Goal: Transaction & Acquisition: Book appointment/travel/reservation

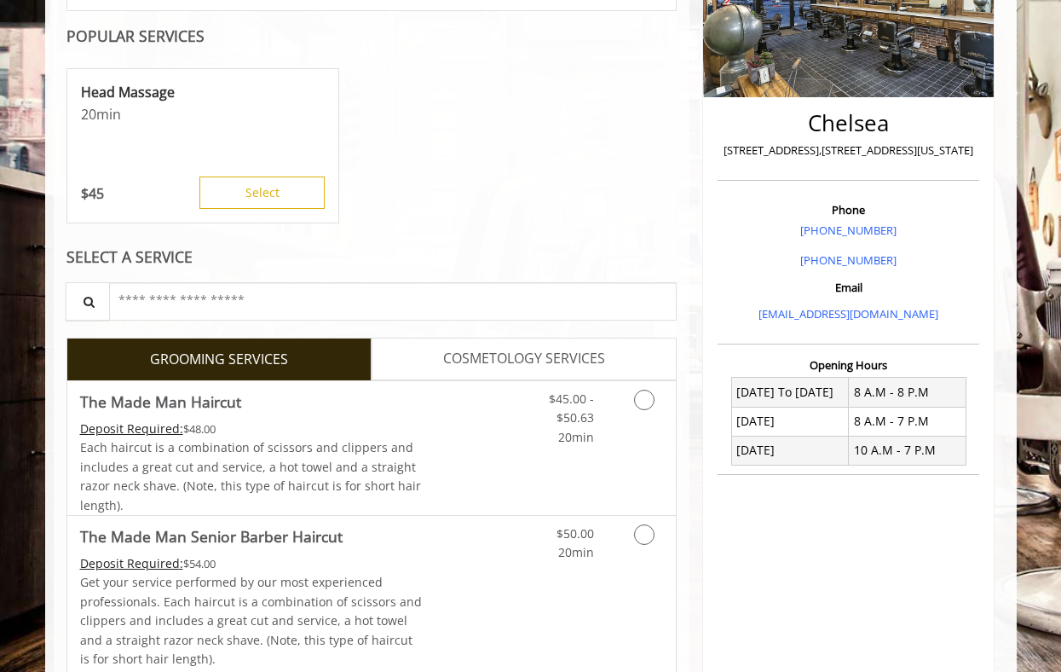
scroll to position [469, 0]
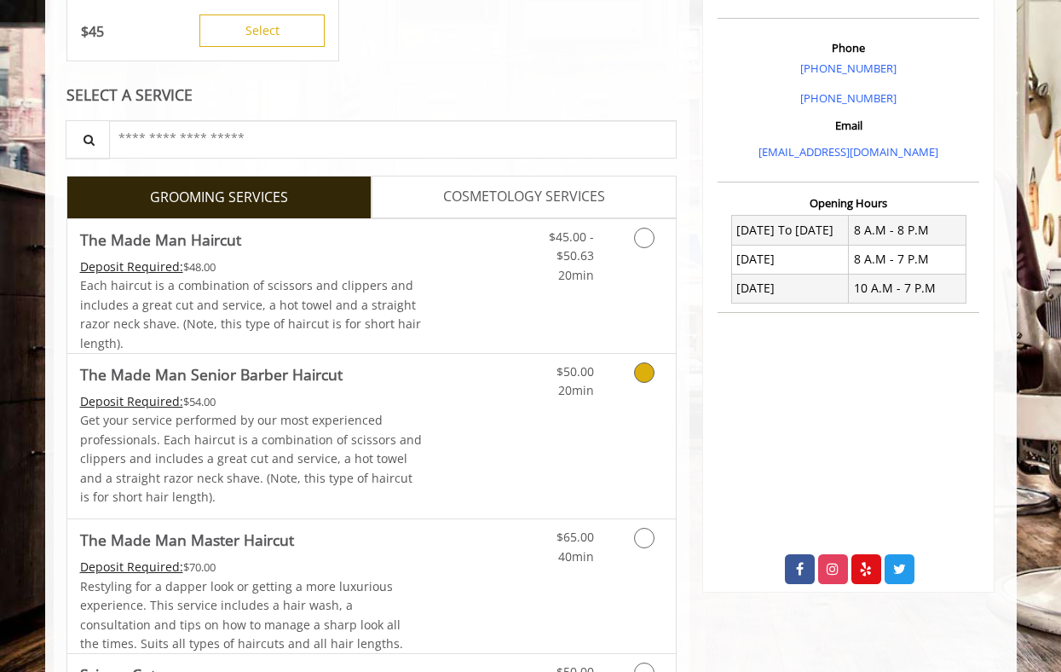
click at [642, 371] on icon "Grooming services" at bounding box center [644, 372] width 20 height 20
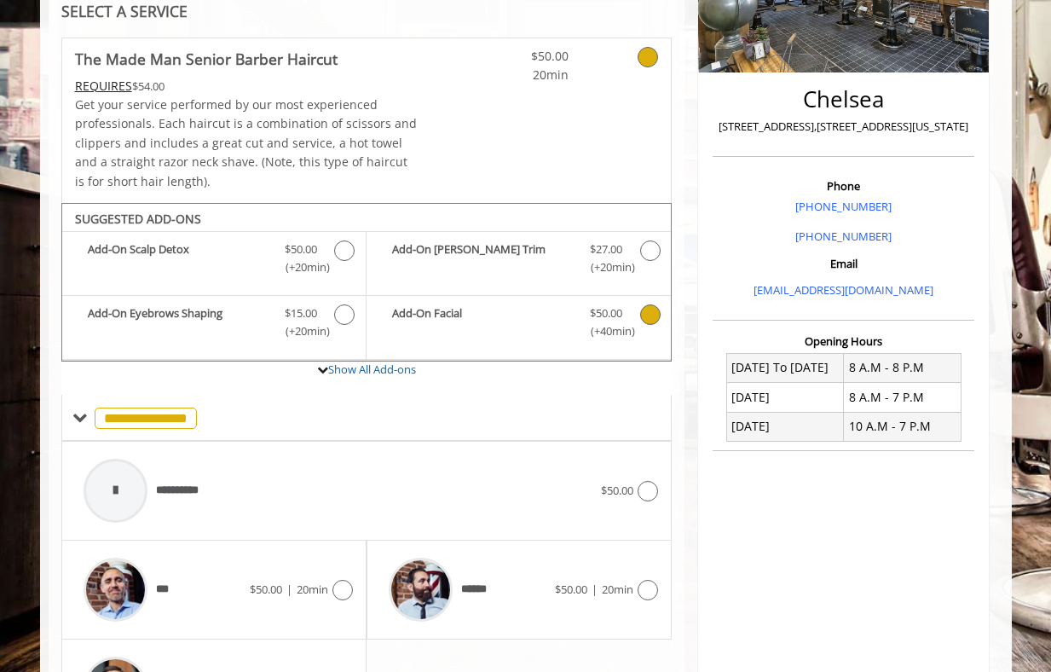
scroll to position [456, 0]
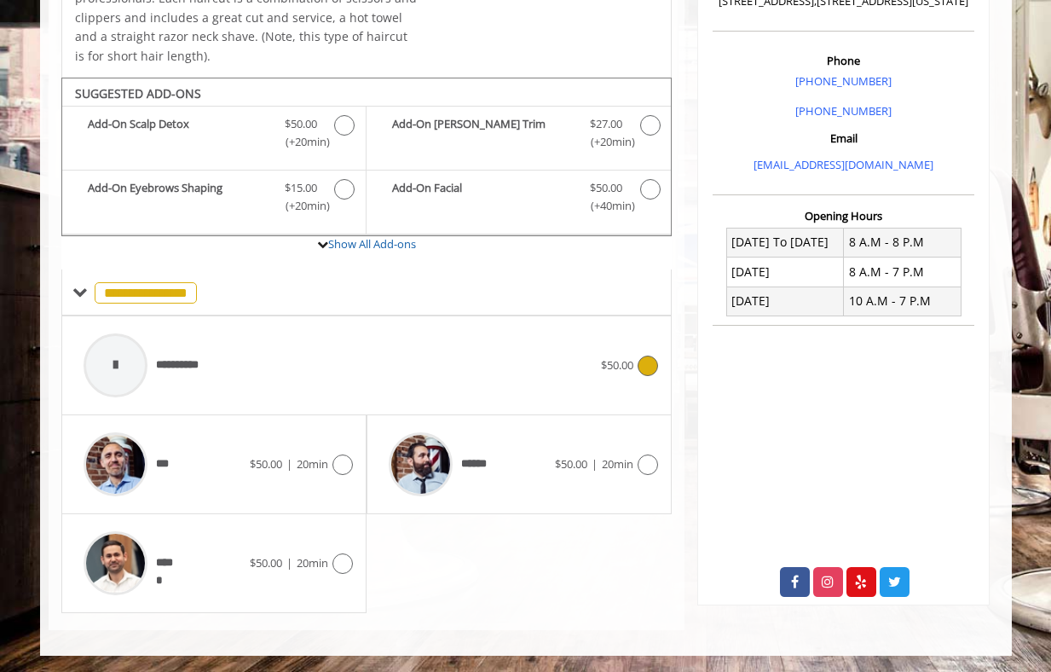
click at [654, 378] on div "**********" at bounding box center [367, 365] width 584 height 81
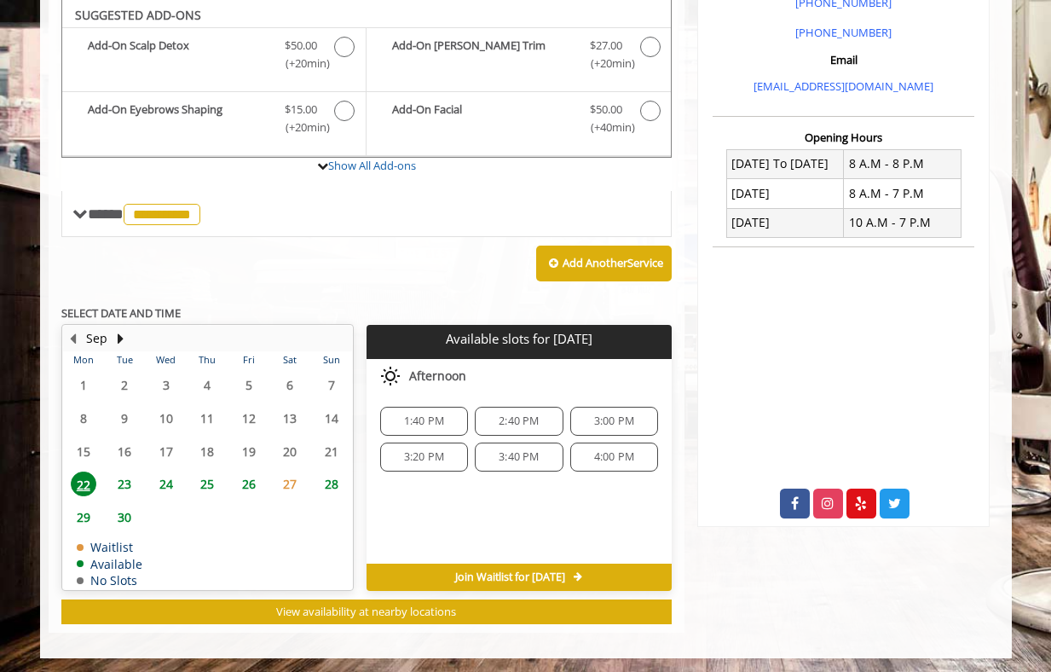
scroll to position [535, 0]
click at [119, 483] on span "23" at bounding box center [125, 483] width 26 height 25
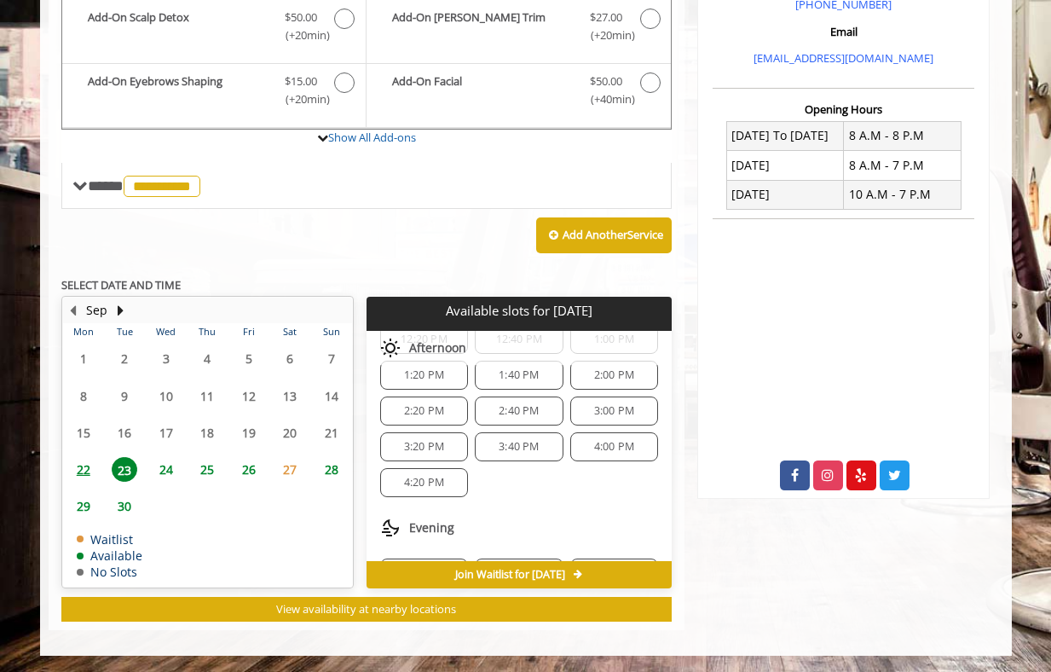
scroll to position [256, 0]
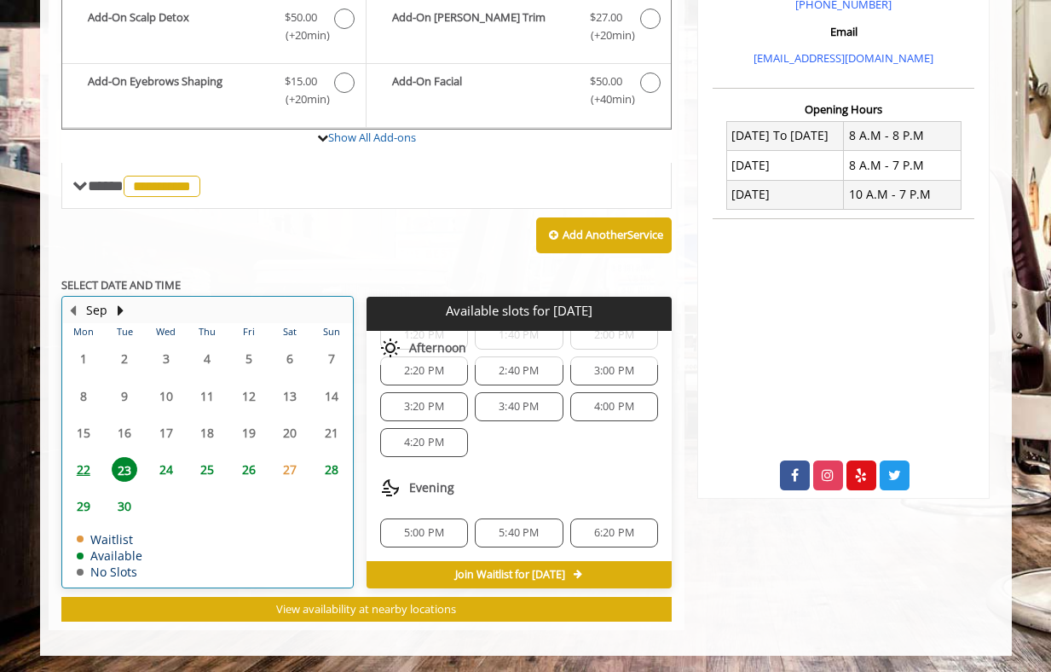
click at [98, 472] on div "22" at bounding box center [83, 469] width 34 height 25
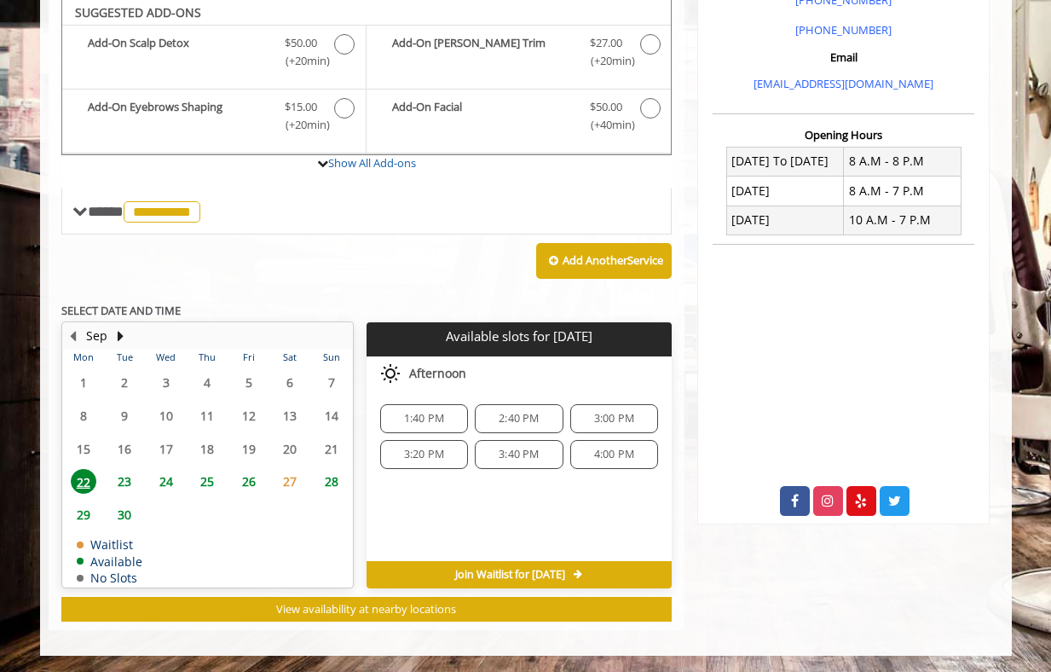
scroll to position [0, 0]
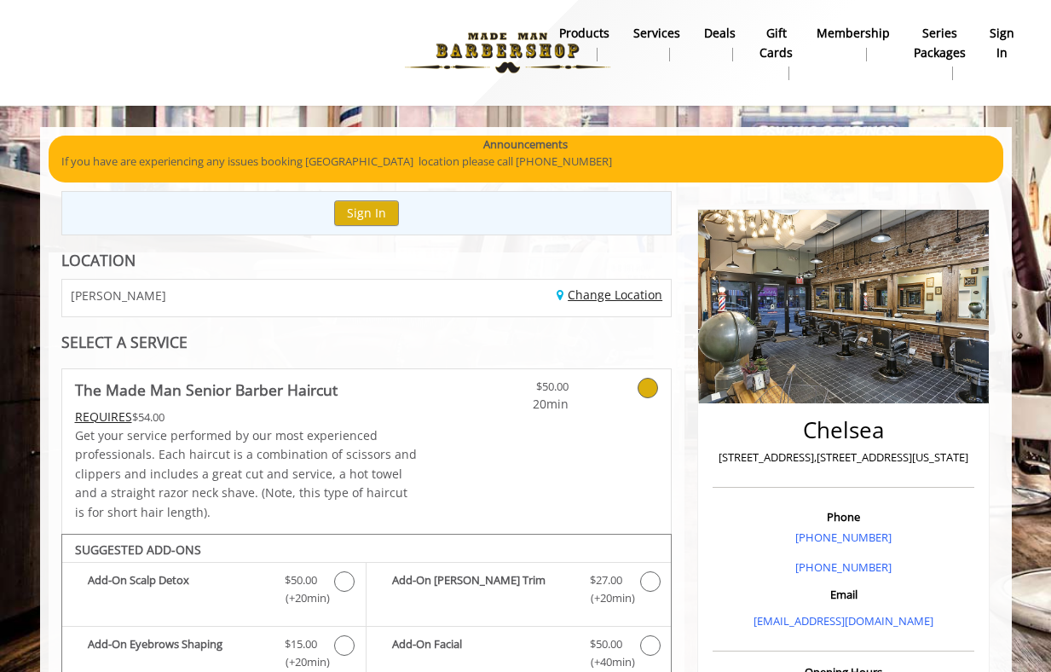
click at [622, 298] on link "Change Location" at bounding box center [610, 294] width 106 height 16
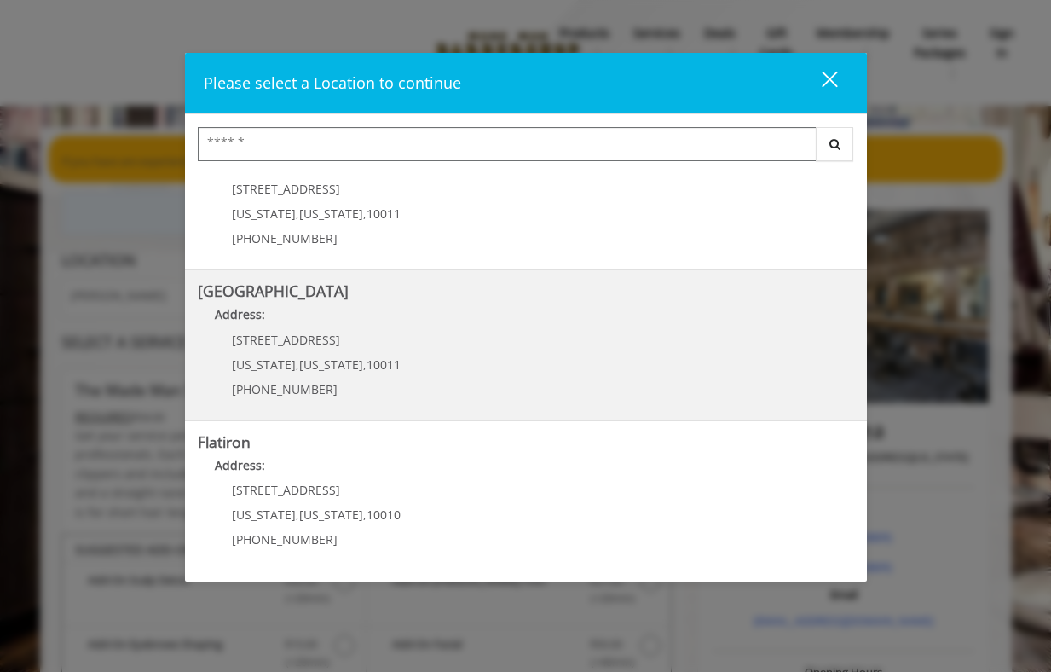
scroll to position [201, 0]
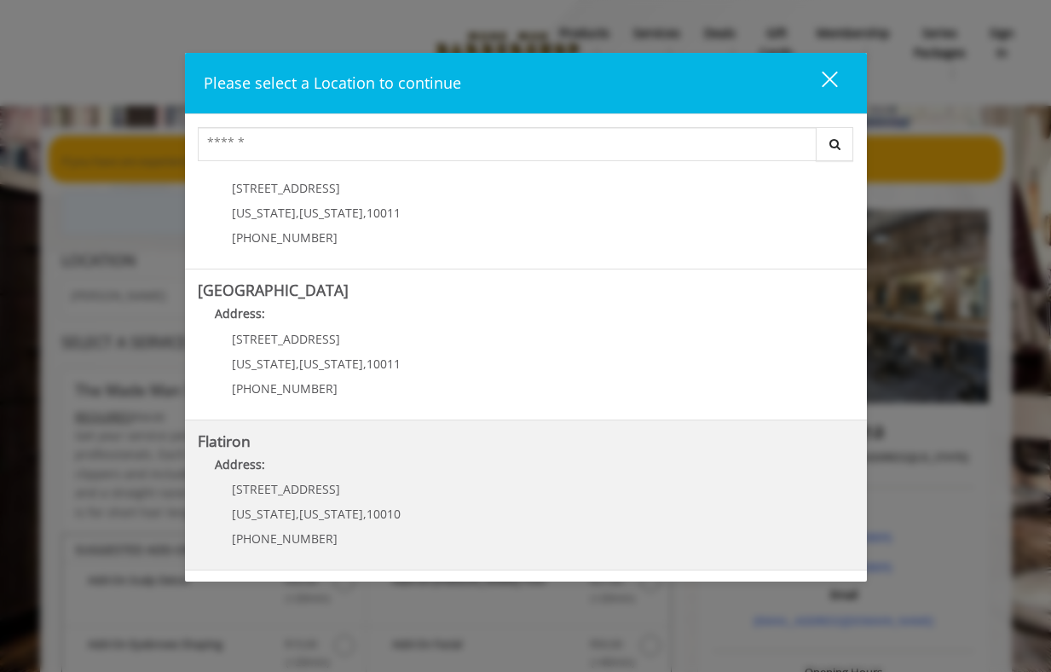
click at [432, 506] on "Flatiron Address: 10 E 23rd St New York , New York , 10010 (917) 475-1765" at bounding box center [526, 495] width 656 height 124
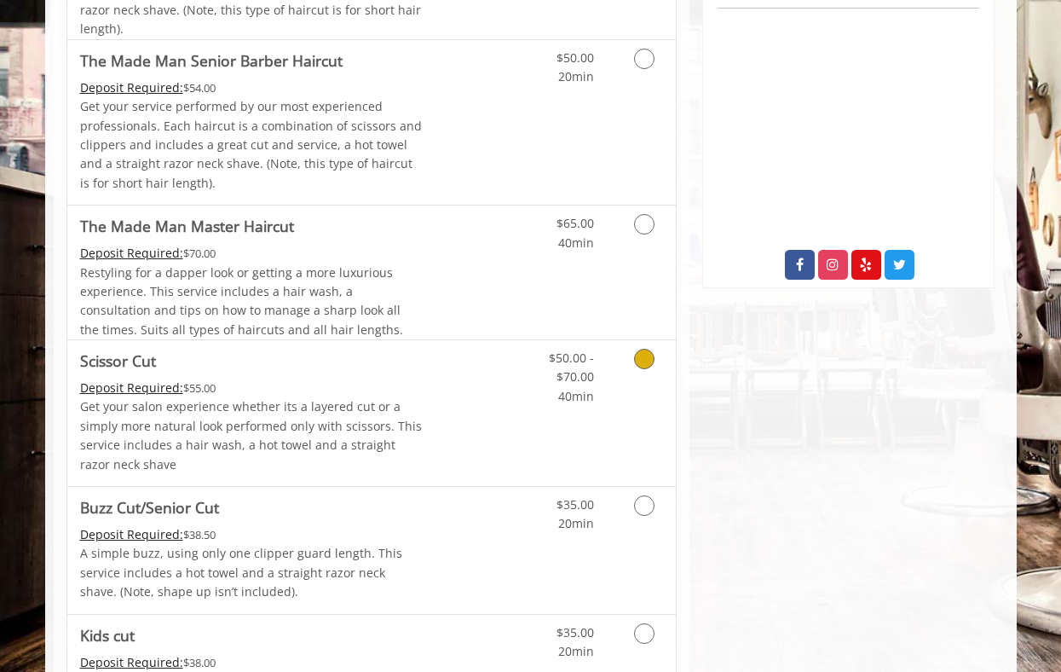
scroll to position [383, 0]
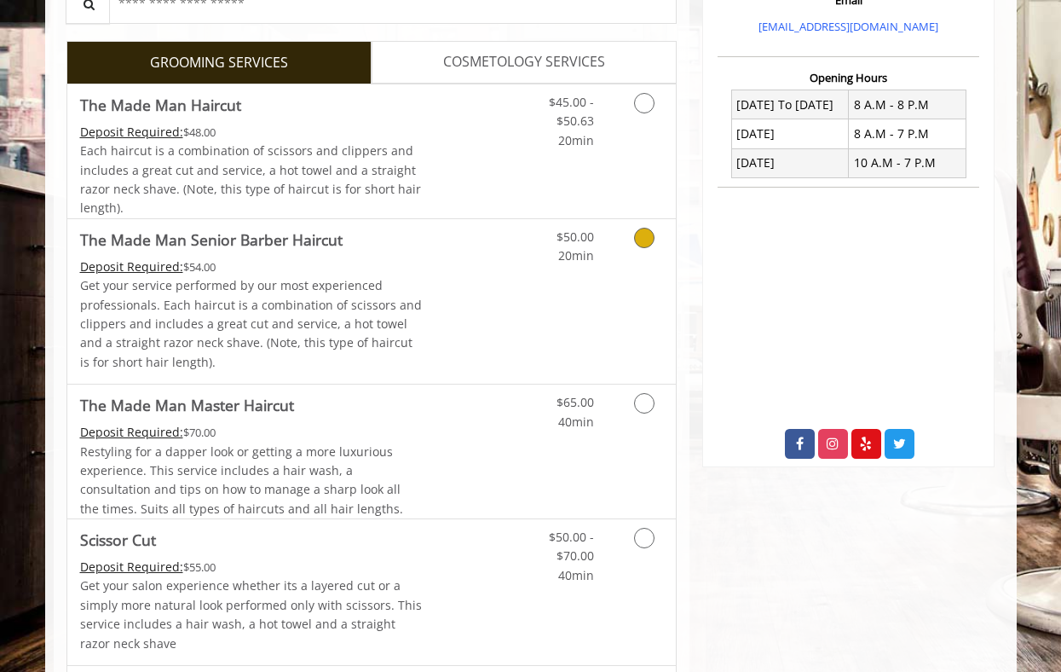
click at [639, 240] on icon "Grooming services" at bounding box center [644, 238] width 20 height 20
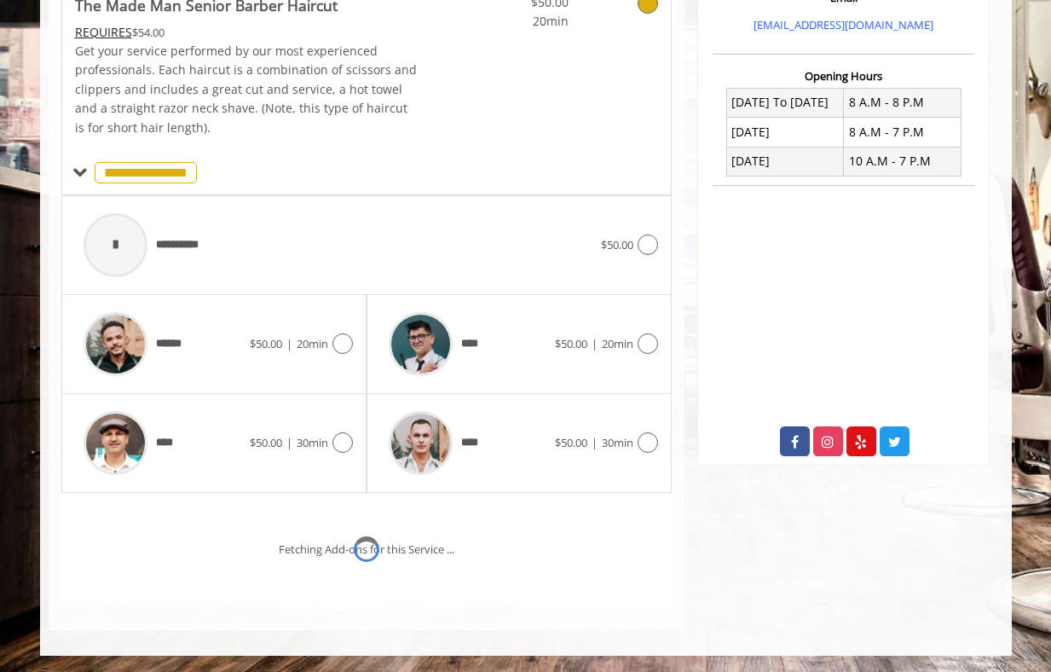
scroll to position [456, 0]
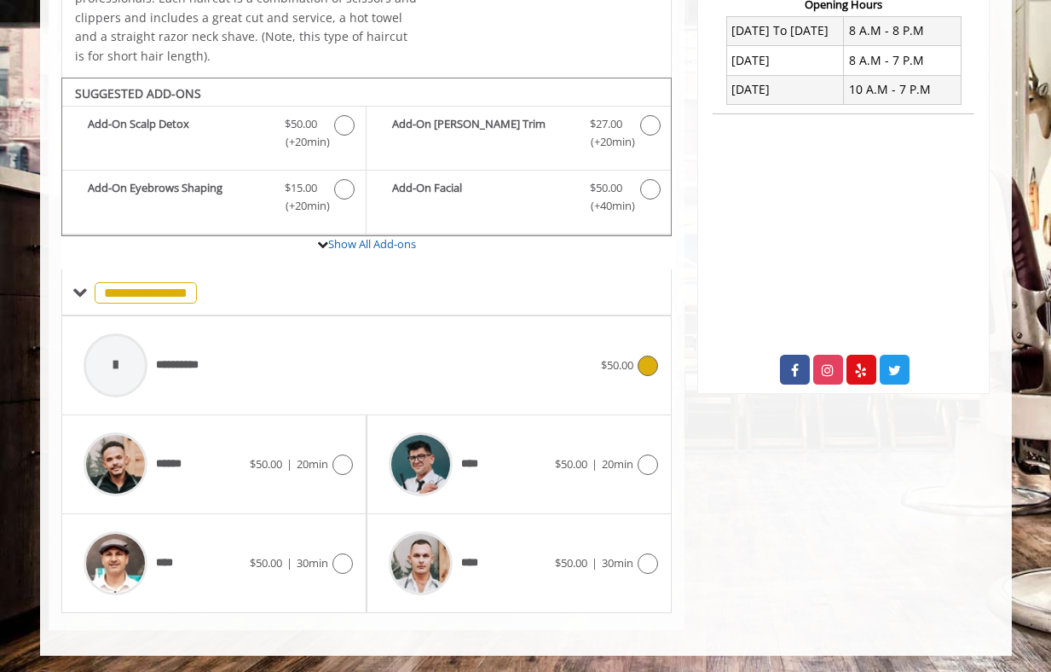
click at [646, 365] on icon at bounding box center [648, 366] width 20 height 20
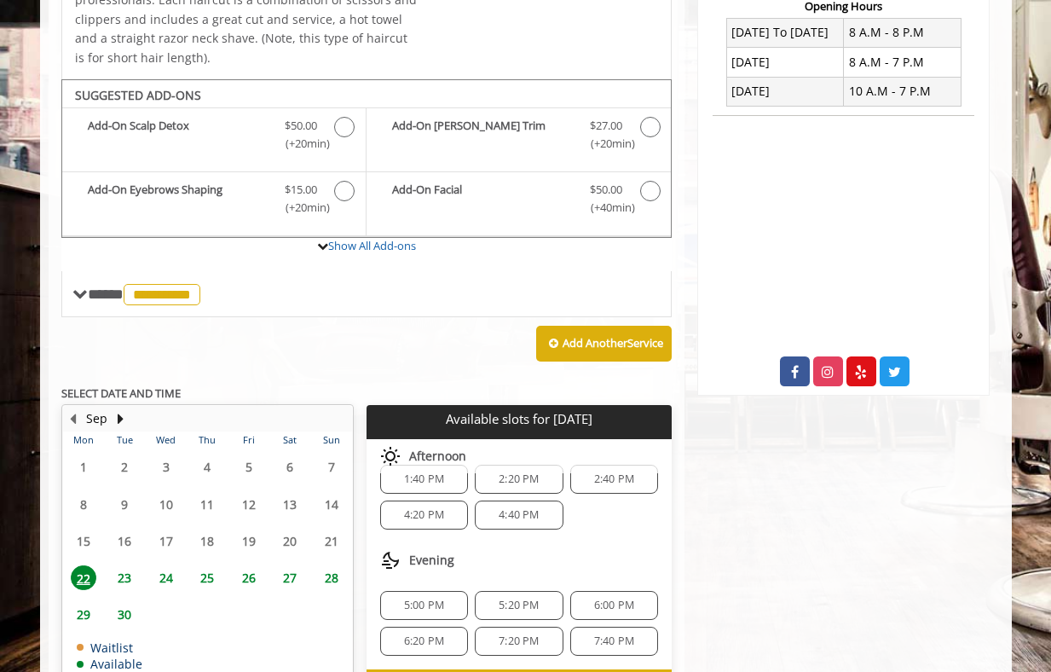
scroll to position [563, 0]
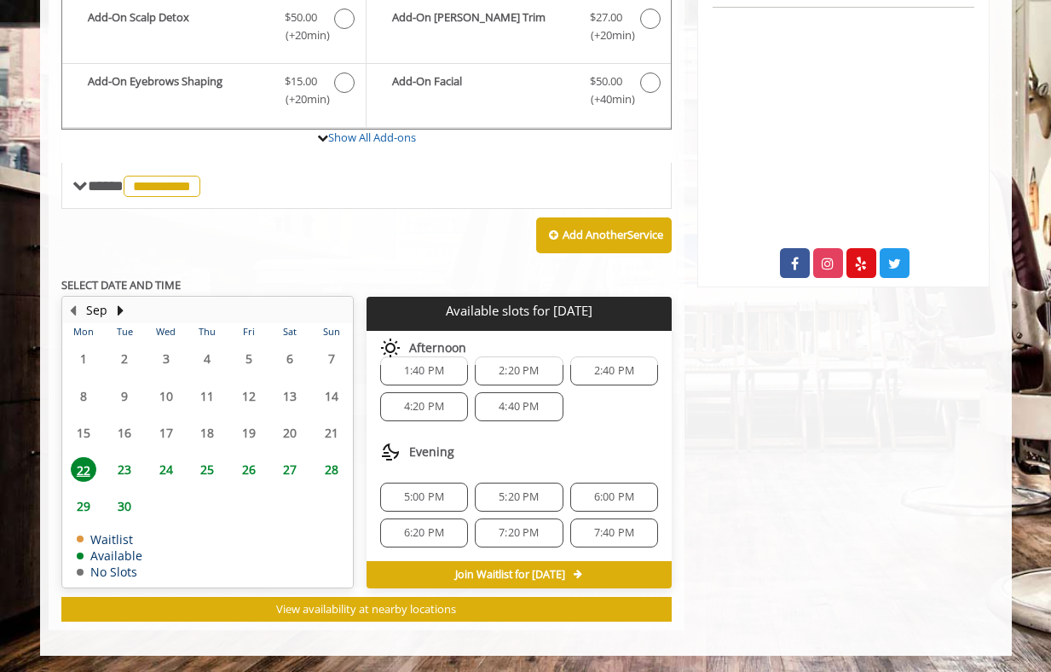
click at [594, 490] on span "6:00 PM" at bounding box center [614, 497] width 40 height 14
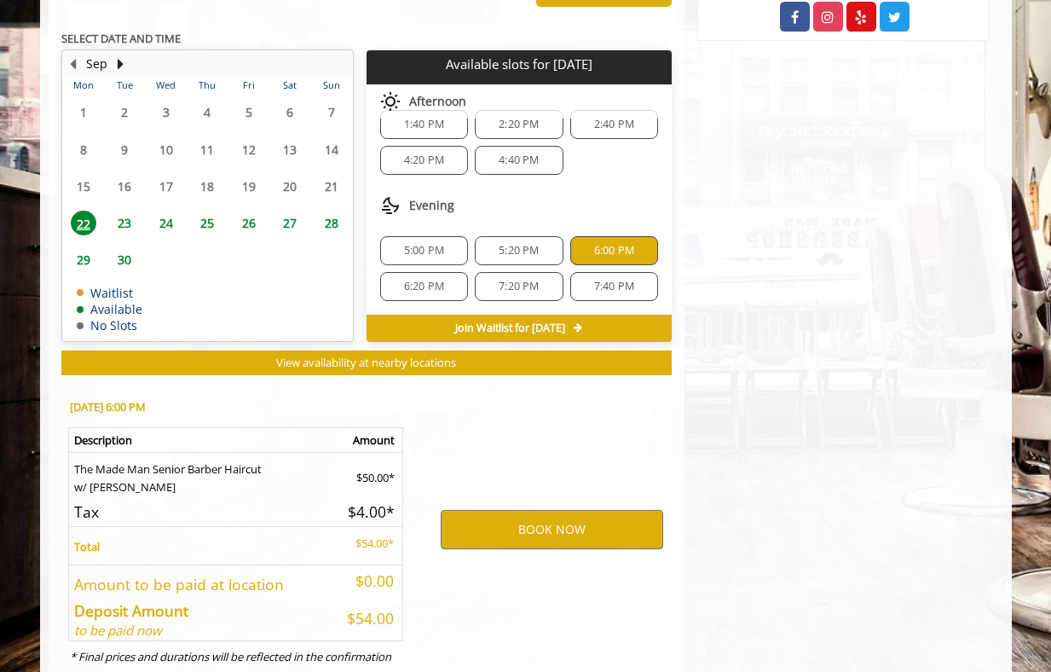
scroll to position [870, 0]
